Goal: Task Accomplishment & Management: Manage account settings

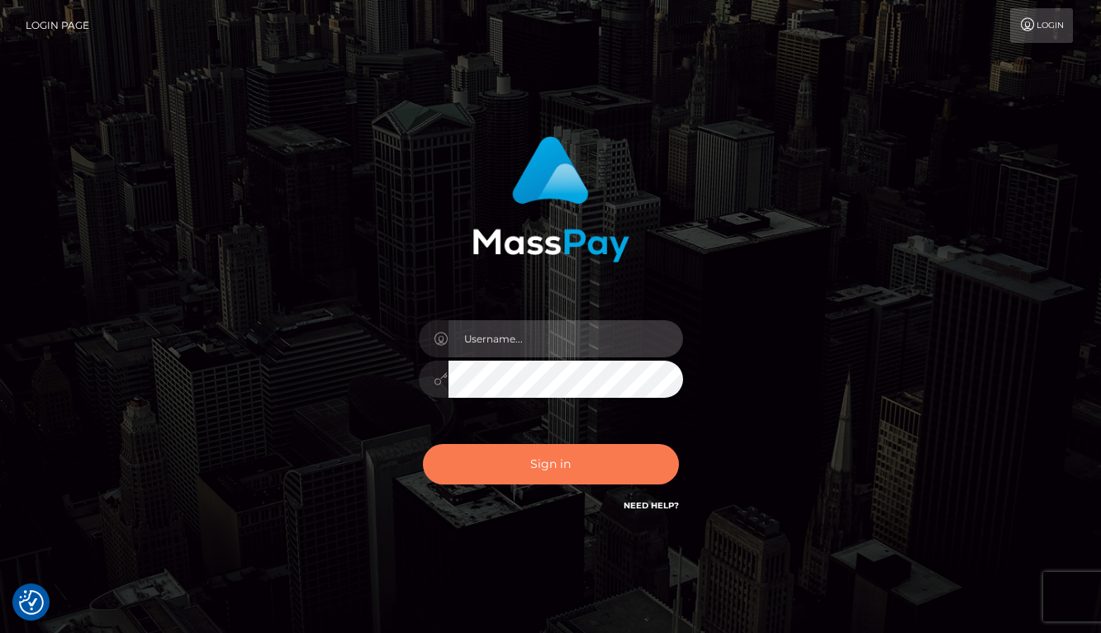
type input "[EMAIL_ADDRESS][DOMAIN_NAME]"
click at [503, 472] on button "Sign in" at bounding box center [551, 464] width 256 height 40
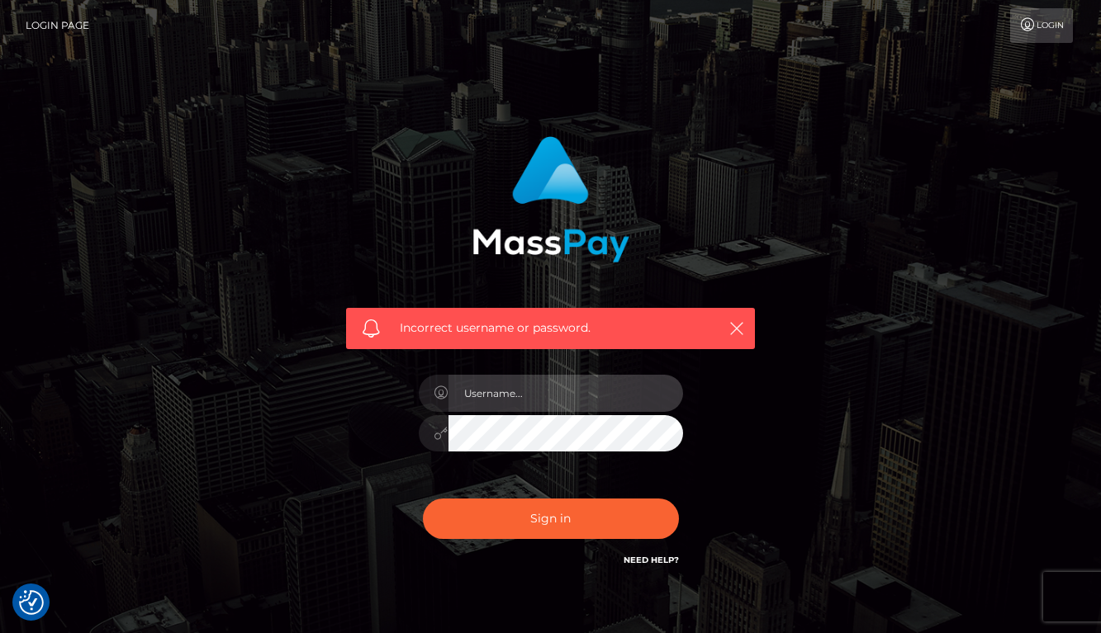
type input "[EMAIL_ADDRESS][DOMAIN_NAME]"
click at [1037, 23] on link "Login" at bounding box center [1041, 25] width 63 height 35
